Goal: Information Seeking & Learning: Learn about a topic

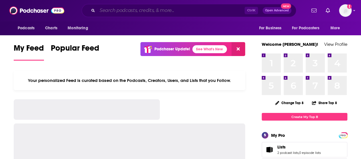
click at [193, 9] on input "Search podcasts, credits, & more..." at bounding box center [170, 10] width 147 height 9
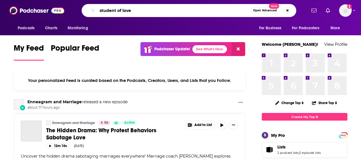
type input "student of love"
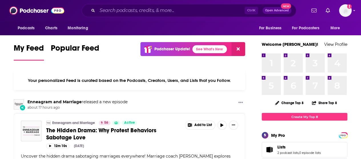
click at [147, 15] on div "Ctrl K Open Advanced New" at bounding box center [189, 10] width 214 height 13
click at [150, 14] on input "Search podcasts, credits, & more..." at bounding box center [170, 10] width 147 height 9
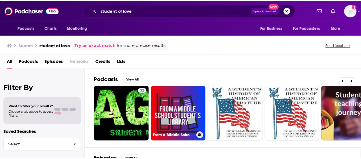
scroll to position [0, 118]
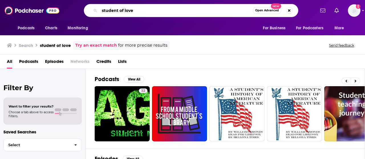
drag, startPoint x: 150, startPoint y: 13, endPoint x: 52, endPoint y: 10, distance: 97.6
click at [52, 10] on div "Podcasts Charts Monitoring student of love Open Advanced New For Business For P…" at bounding box center [182, 10] width 365 height 21
type input "dear future [PERSON_NAME]"
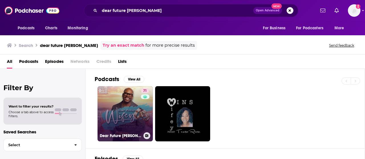
click at [116, 119] on link "71 Dear Future [PERSON_NAME]" at bounding box center [125, 113] width 55 height 55
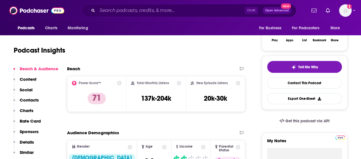
scroll to position [99, 0]
